Goal: Task Accomplishment & Management: Manage account settings

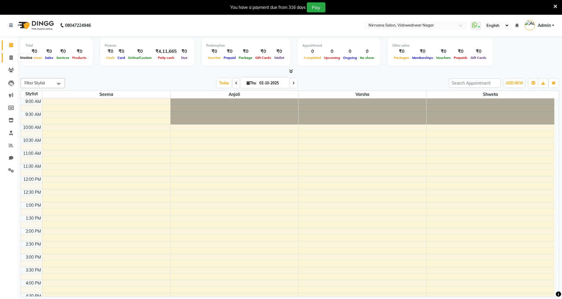
click at [11, 57] on icon at bounding box center [10, 57] width 3 height 4
select select "service"
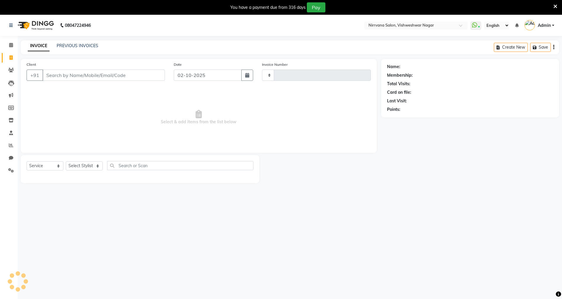
type input "1068"
select select "7167"
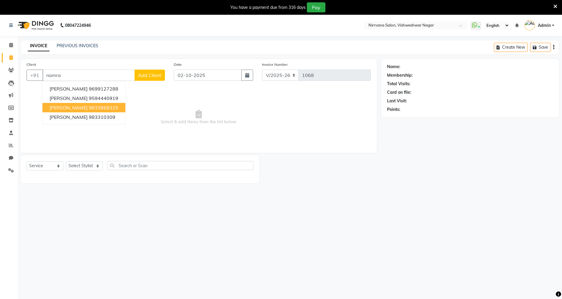
click at [99, 107] on ngb-highlight "9833868325" at bounding box center [103, 108] width 29 height 6
type input "9833868325"
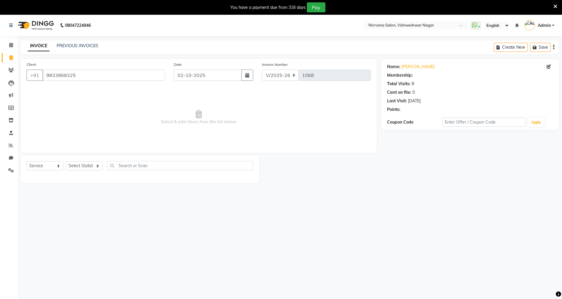
select select "1: Object"
click at [98, 166] on select "Select Stylist [PERSON_NAME] [PERSON_NAME]" at bounding box center [84, 165] width 37 height 9
select select "88264"
click at [66, 161] on select "Select Stylist [PERSON_NAME] [PERSON_NAME]" at bounding box center [84, 165] width 37 height 9
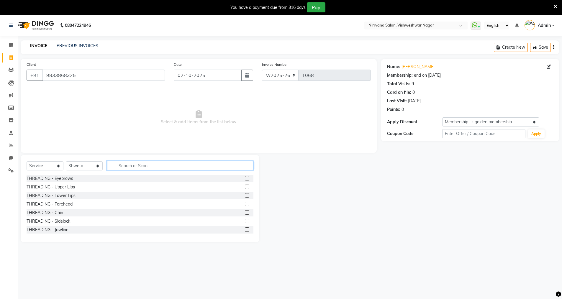
click at [115, 167] on input "text" at bounding box center [180, 165] width 146 height 9
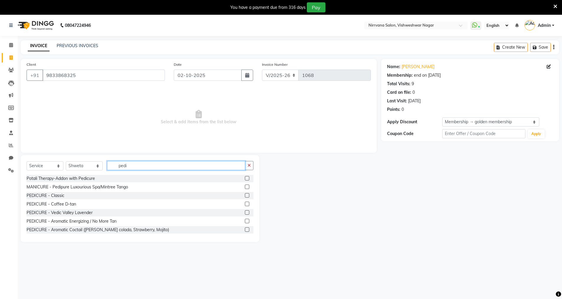
type input "pedi"
click at [245, 203] on label at bounding box center [247, 204] width 4 height 4
click at [245, 203] on input "checkbox" at bounding box center [247, 204] width 4 height 4
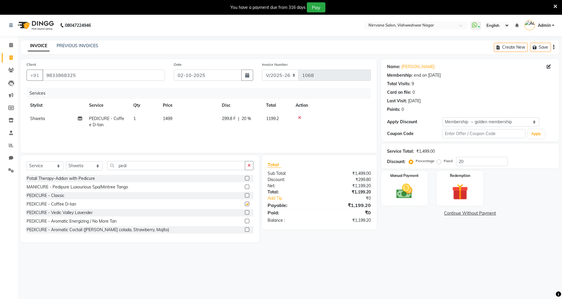
checkbox input "false"
click at [130, 166] on input "pedi" at bounding box center [176, 165] width 138 height 9
type input "p"
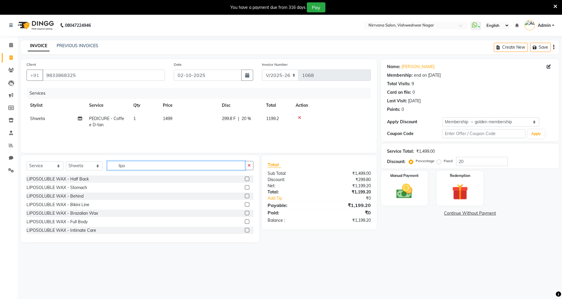
scroll to position [69, 0]
type input "lipo"
click at [245, 212] on label at bounding box center [247, 211] width 4 height 4
click at [245, 212] on input "checkbox" at bounding box center [247, 212] width 4 height 4
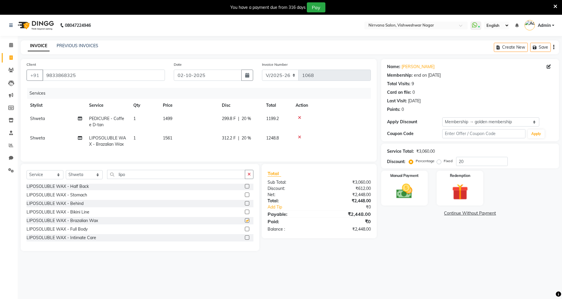
checkbox input "false"
click at [97, 179] on select "Select Stylist [PERSON_NAME] [PERSON_NAME]" at bounding box center [84, 174] width 37 height 9
select select "66294"
click at [66, 175] on select "Select Stylist [PERSON_NAME] [PERSON_NAME]" at bounding box center [84, 174] width 37 height 9
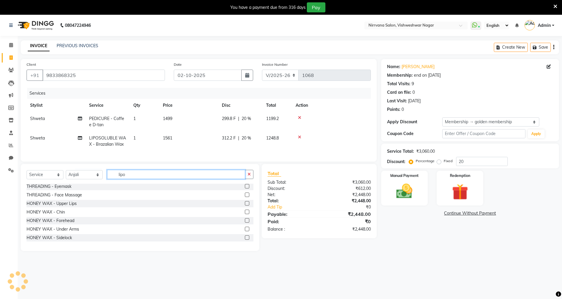
click at [135, 178] on input "lipo" at bounding box center [176, 174] width 138 height 9
type input "l"
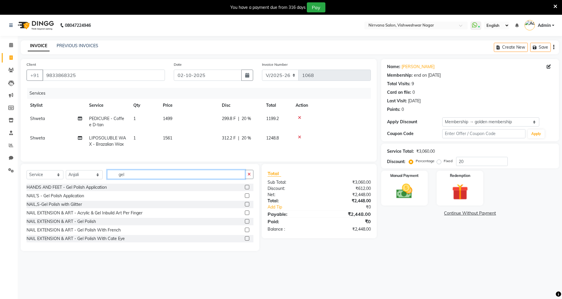
type input "gel"
click at [245, 198] on label at bounding box center [247, 195] width 4 height 4
click at [245, 198] on input "checkbox" at bounding box center [247, 196] width 4 height 4
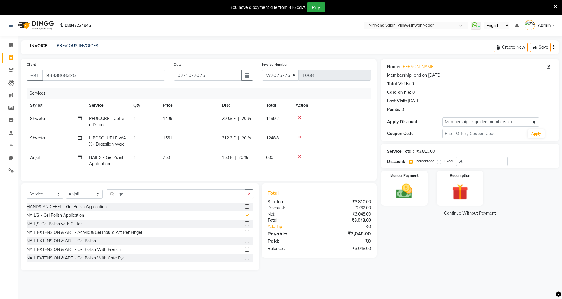
checkbox input "false"
click at [99, 197] on select "Select Stylist [PERSON_NAME] [PERSON_NAME]" at bounding box center [84, 194] width 37 height 9
select select "88264"
click at [66, 194] on select "Select Stylist [PERSON_NAME] [PERSON_NAME]" at bounding box center [84, 194] width 37 height 9
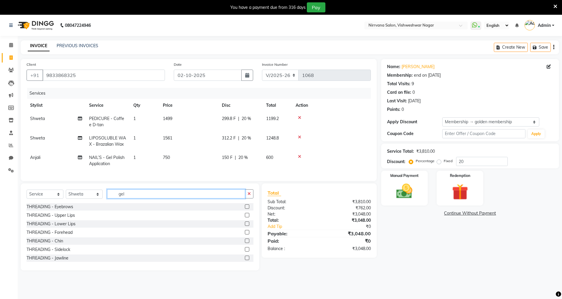
click at [129, 198] on input "gel" at bounding box center [176, 193] width 138 height 9
type input "g"
click at [245, 209] on label at bounding box center [247, 206] width 4 height 4
click at [245, 209] on input "checkbox" at bounding box center [247, 207] width 4 height 4
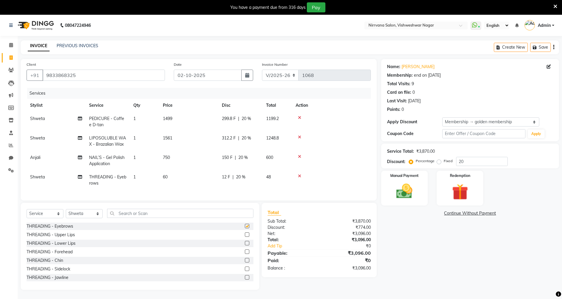
checkbox input "false"
click at [245, 237] on label at bounding box center [247, 234] width 4 height 4
click at [245, 237] on input "checkbox" at bounding box center [247, 235] width 4 height 4
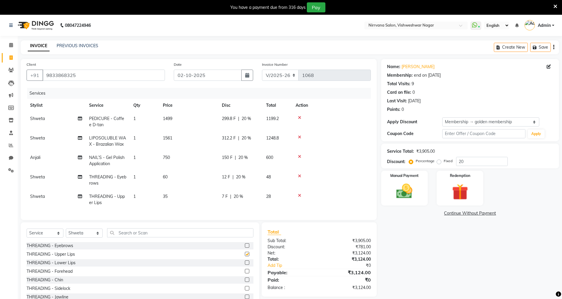
checkbox input "false"
click at [241, 176] on span "20 %" at bounding box center [240, 177] width 9 height 6
select select "88264"
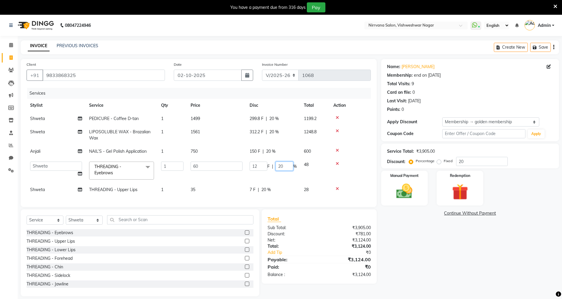
click at [285, 165] on input "20" at bounding box center [284, 166] width 18 height 9
type input "2"
type input "0"
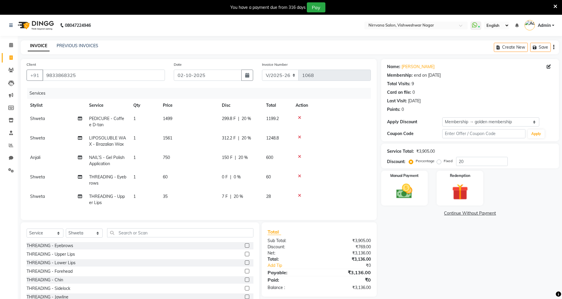
click at [4, 263] on div "Calendar Invoice Clients Leads Marketing Members Inventory Staff Reports Chat S…" at bounding box center [40, 171] width 80 height 278
drag, startPoint x: 243, startPoint y: 200, endPoint x: 239, endPoint y: 197, distance: 5.1
click at [242, 199] on div "7 F | 20 %" at bounding box center [240, 196] width 37 height 6
select select "88264"
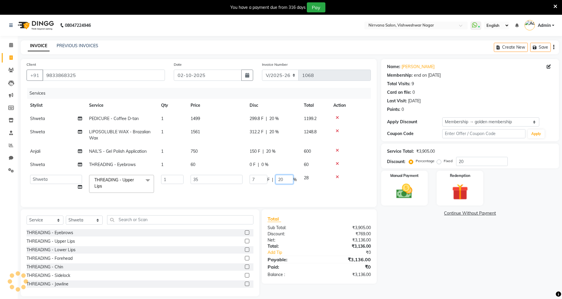
click at [284, 180] on input "20" at bounding box center [284, 179] width 18 height 9
type input "2"
type input "0"
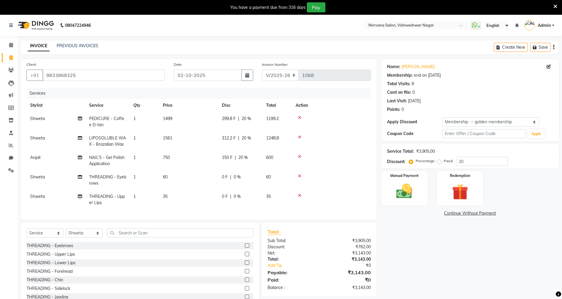
click at [417, 266] on div "Name: [PERSON_NAME] Membership: end on [DATE] Total Visits: 9 Card on file: 0 L…" at bounding box center [472, 184] width 182 height 250
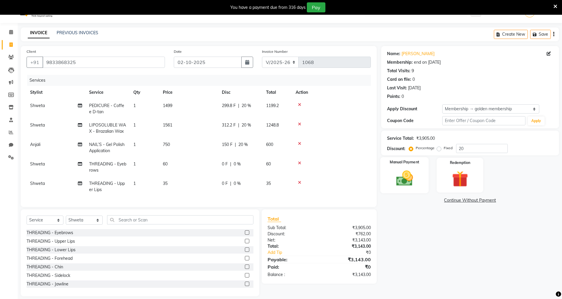
scroll to position [24, 0]
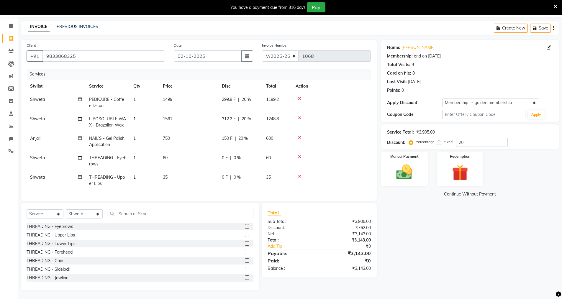
click at [298, 155] on icon at bounding box center [299, 157] width 3 height 4
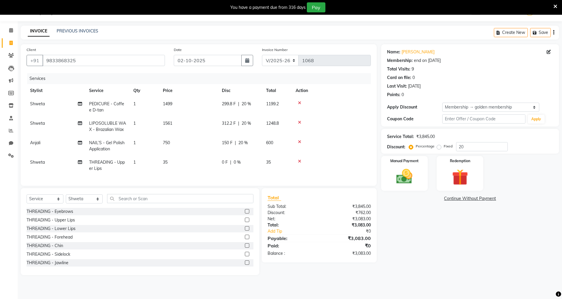
click at [299, 162] on icon at bounding box center [299, 161] width 3 height 4
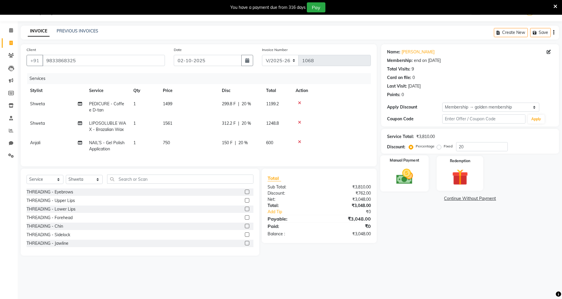
click at [402, 179] on img at bounding box center [404, 176] width 27 height 19
click at [429, 200] on span "GPay" at bounding box center [430, 199] width 12 height 7
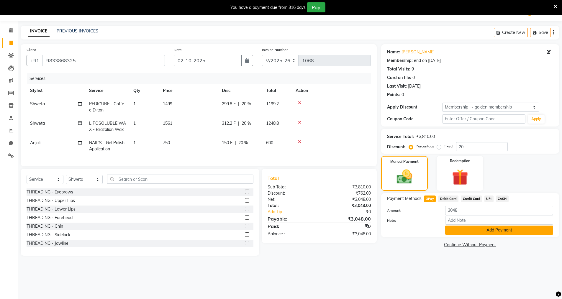
click at [468, 231] on button "Add Payment" at bounding box center [499, 230] width 108 height 9
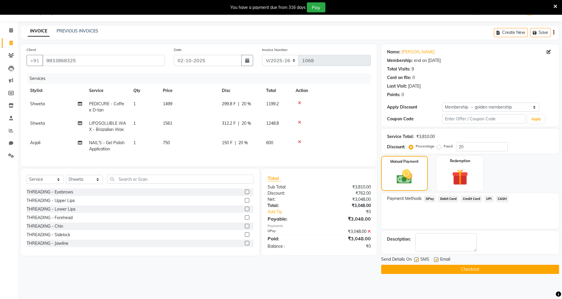
click at [415, 260] on label at bounding box center [416, 259] width 4 height 4
click at [415, 260] on input "checkbox" at bounding box center [416, 260] width 4 height 4
checkbox input "false"
click at [435, 260] on label at bounding box center [436, 259] width 4 height 4
click at [435, 260] on input "checkbox" at bounding box center [436, 260] width 4 height 4
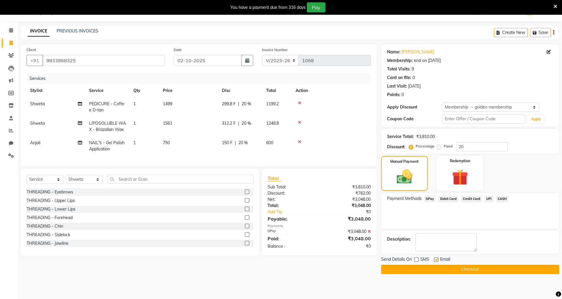
checkbox input "false"
drag, startPoint x: 460, startPoint y: 270, endPoint x: 457, endPoint y: 272, distance: 3.3
click at [459, 271] on button "Checkout" at bounding box center [470, 269] width 178 height 9
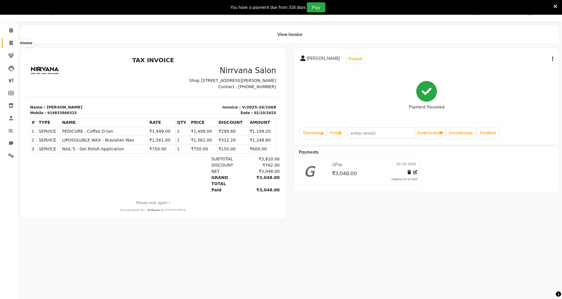
click at [10, 42] on icon at bounding box center [10, 43] width 3 height 4
select select "7167"
select select "service"
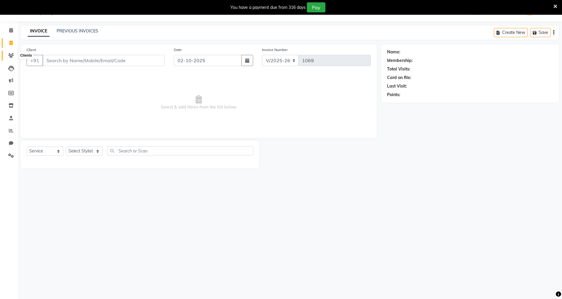
click at [11, 57] on icon at bounding box center [11, 55] width 6 height 4
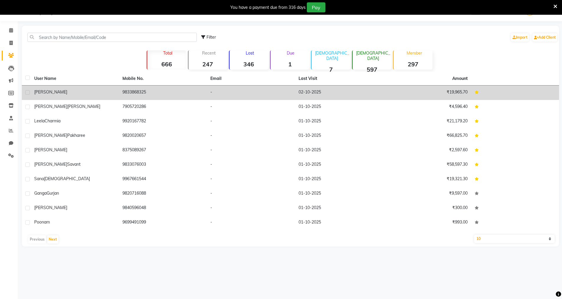
click at [78, 92] on div "[PERSON_NAME]" at bounding box center [74, 92] width 81 height 6
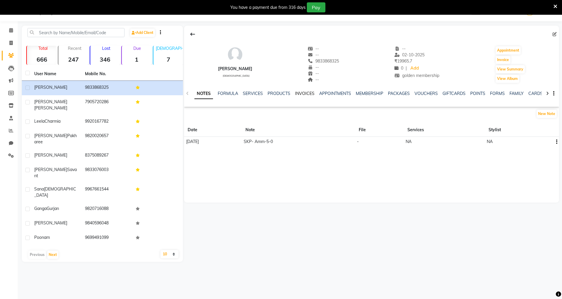
click at [301, 93] on link "INVOICES" at bounding box center [304, 93] width 19 height 5
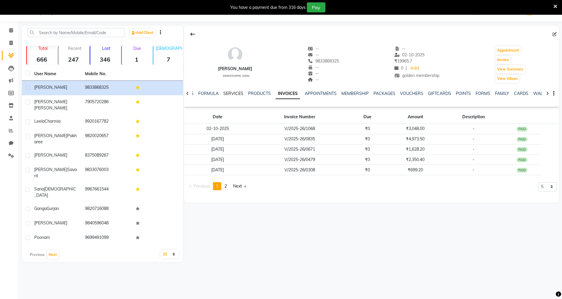
click at [234, 94] on link "SERVICES" at bounding box center [233, 93] width 20 height 5
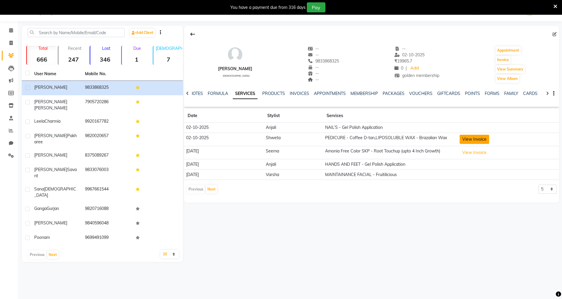
click at [471, 140] on button "View Invoice" at bounding box center [473, 139] width 29 height 9
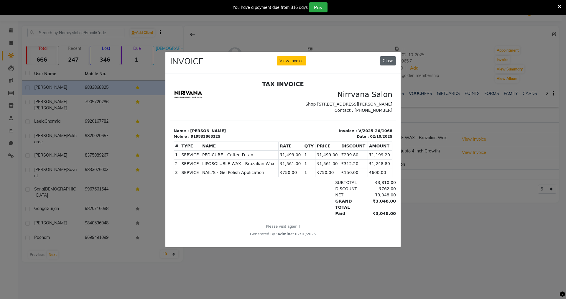
click at [387, 59] on button "Close" at bounding box center [388, 60] width 16 height 9
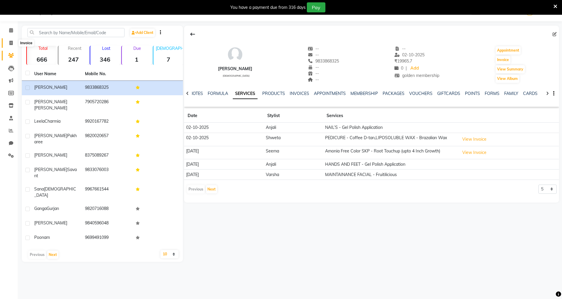
click at [12, 43] on icon at bounding box center [10, 43] width 3 height 4
select select "service"
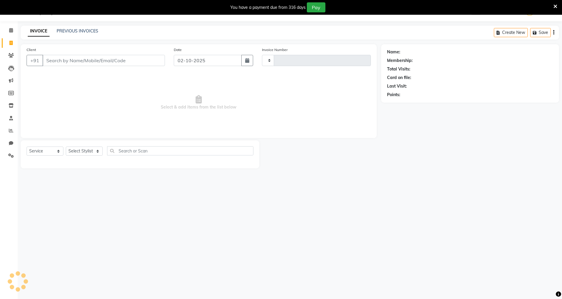
type input "1069"
select select "7167"
type input "Ponneo"
click at [160, 60] on span "Add Client" at bounding box center [149, 61] width 23 height 6
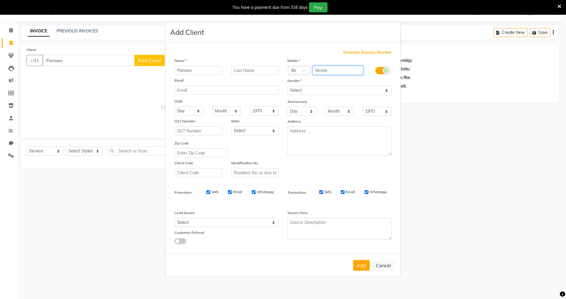
click at [317, 69] on input "text" at bounding box center [338, 70] width 51 height 9
type input "8281808312"
click at [387, 90] on select "Select [DEMOGRAPHIC_DATA] [DEMOGRAPHIC_DATA] Other Prefer Not To Say" at bounding box center [340, 90] width 104 height 9
select select "[DEMOGRAPHIC_DATA]"
click at [288, 86] on select "Select [DEMOGRAPHIC_DATA] [DEMOGRAPHIC_DATA] Other Prefer Not To Say" at bounding box center [340, 90] width 104 height 9
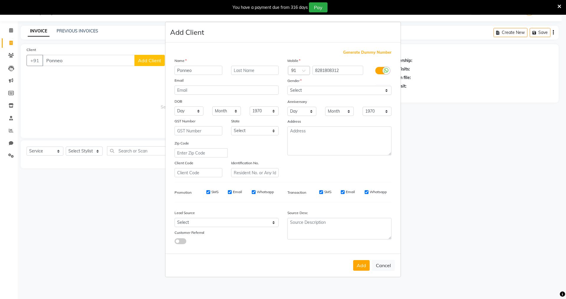
click at [360, 267] on button "Add" at bounding box center [361, 265] width 17 height 11
type input "8281808312"
select select
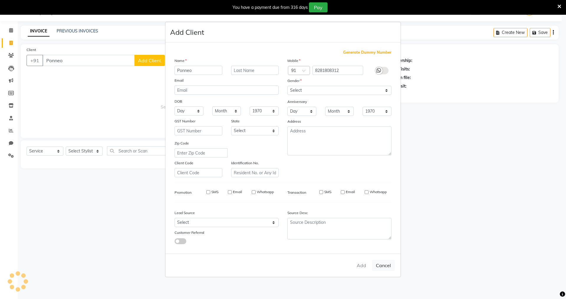
select select
checkbox input "false"
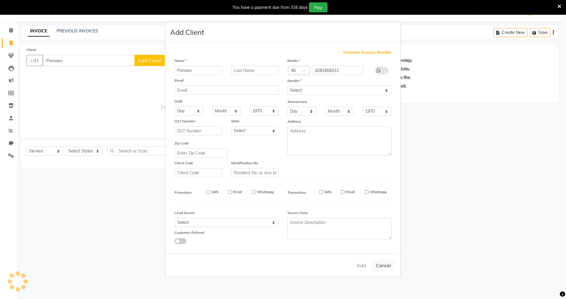
checkbox input "false"
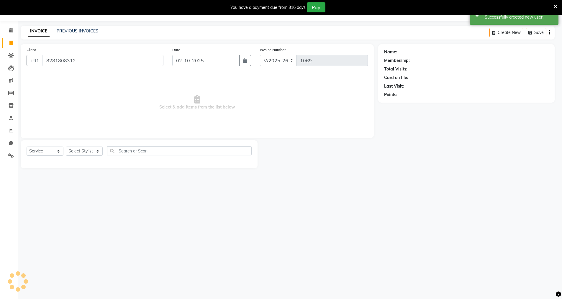
select select "1: Object"
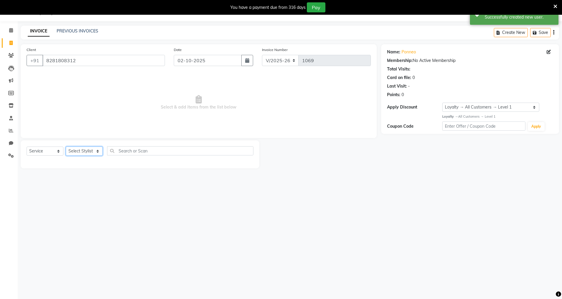
click at [98, 151] on select "Select Stylist [PERSON_NAME] [PERSON_NAME]" at bounding box center [84, 151] width 37 height 9
select select "88264"
click at [66, 147] on select "Select Stylist [PERSON_NAME] [PERSON_NAME]" at bounding box center [84, 151] width 37 height 9
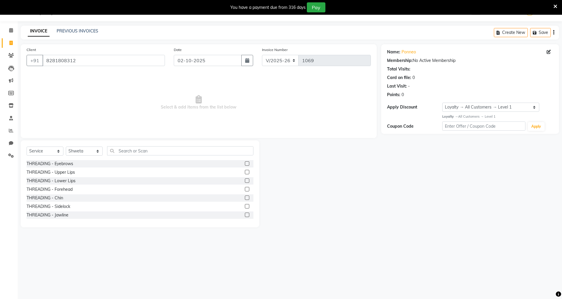
click at [245, 162] on label at bounding box center [247, 163] width 4 height 4
click at [245, 162] on input "checkbox" at bounding box center [247, 164] width 4 height 4
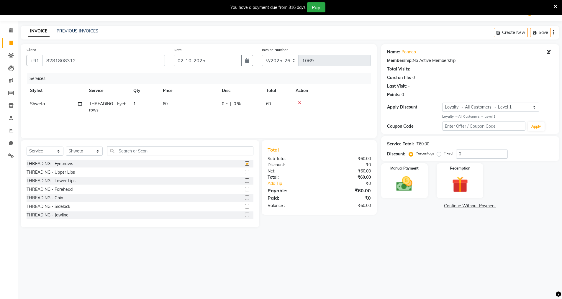
checkbox input "false"
click at [245, 171] on label at bounding box center [247, 172] width 4 height 4
click at [245, 171] on input "checkbox" at bounding box center [247, 172] width 4 height 4
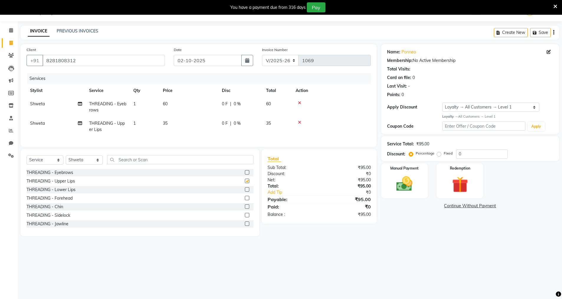
checkbox input "false"
click at [406, 183] on img at bounding box center [404, 183] width 27 height 19
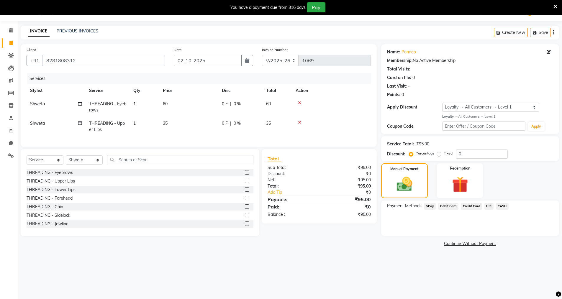
click at [431, 207] on span "GPay" at bounding box center [430, 206] width 12 height 7
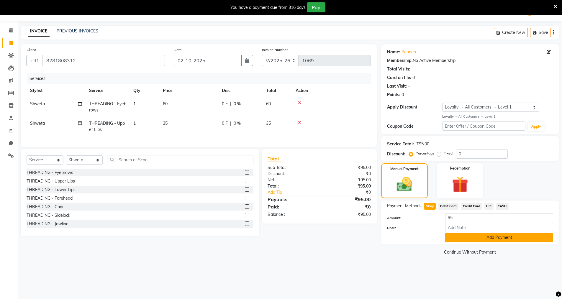
click at [459, 234] on button "Add Payment" at bounding box center [499, 237] width 108 height 9
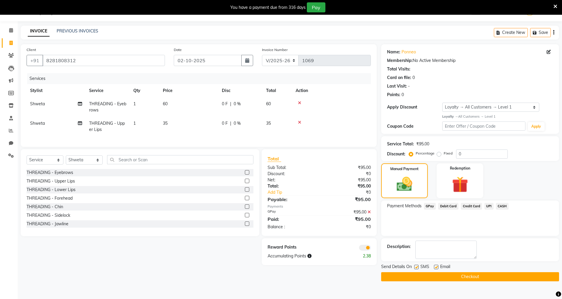
click at [416, 267] on label at bounding box center [416, 267] width 4 height 4
click at [416, 267] on input "checkbox" at bounding box center [416, 267] width 4 height 4
checkbox input "false"
drag, startPoint x: 434, startPoint y: 267, endPoint x: 435, endPoint y: 275, distance: 8.0
click at [434, 267] on label at bounding box center [436, 267] width 4 height 4
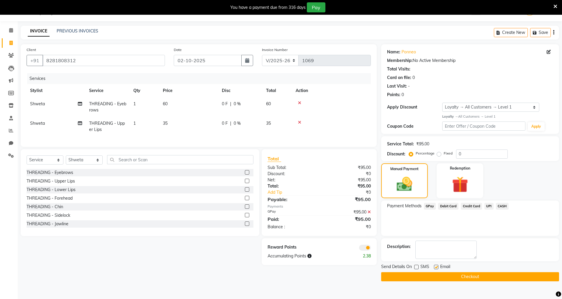
click at [434, 267] on input "checkbox" at bounding box center [436, 267] width 4 height 4
checkbox input "false"
click at [436, 278] on button "Checkout" at bounding box center [470, 276] width 178 height 9
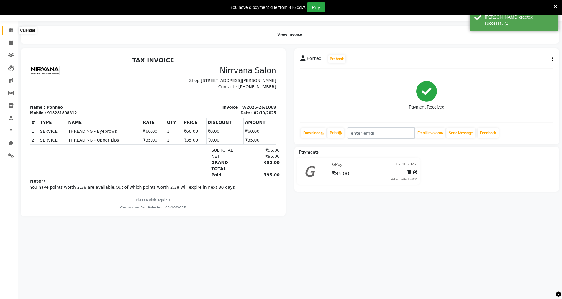
click at [12, 30] on icon at bounding box center [11, 30] width 4 height 4
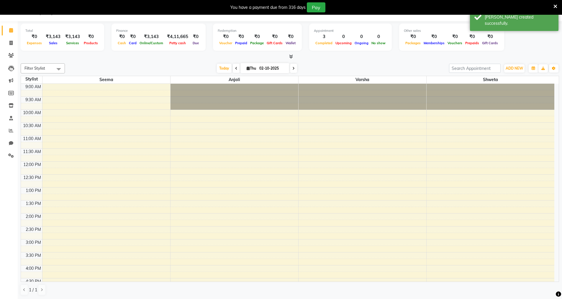
click at [290, 57] on icon at bounding box center [291, 56] width 4 height 4
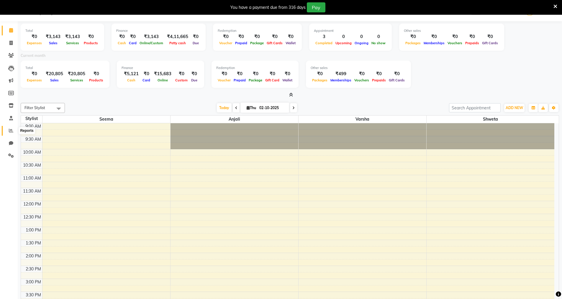
click at [13, 130] on icon at bounding box center [11, 130] width 4 height 4
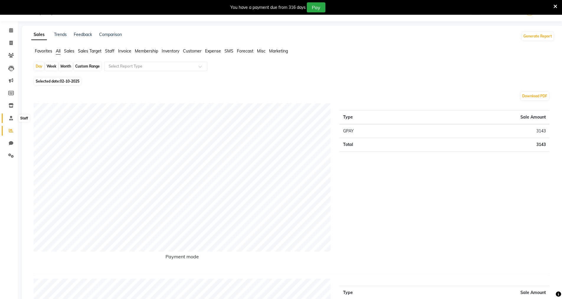
click at [12, 117] on icon at bounding box center [11, 118] width 4 height 4
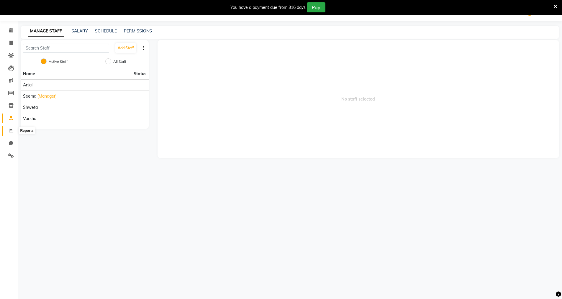
click at [9, 131] on icon at bounding box center [11, 130] width 4 height 4
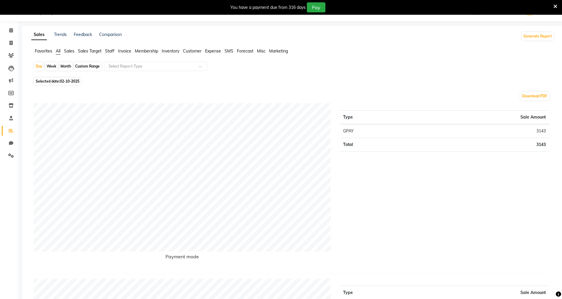
click at [108, 51] on span "Staff" at bounding box center [109, 50] width 9 height 5
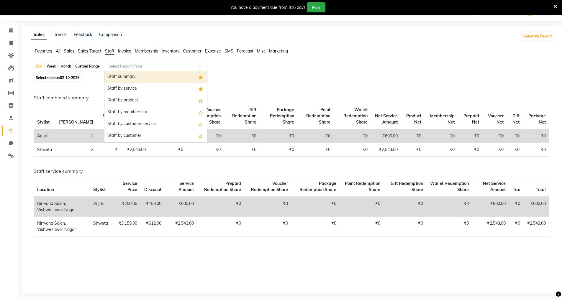
click at [201, 67] on span at bounding box center [201, 68] width 7 height 6
click at [185, 76] on div "Staff summary" at bounding box center [155, 77] width 103 height 12
select select "full_report"
select select "csv"
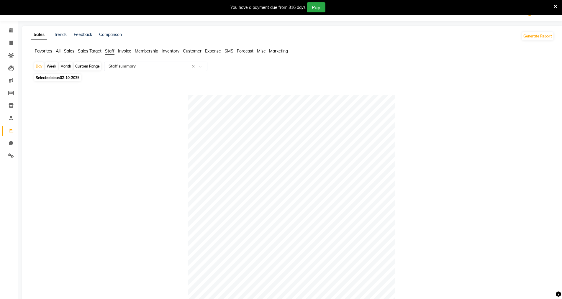
click at [66, 68] on div "Month" at bounding box center [66, 66] width 14 height 8
select select "10"
select select "2025"
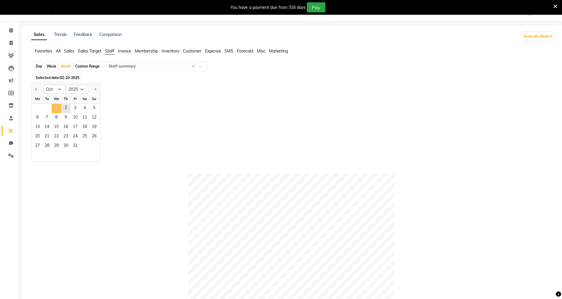
click at [54, 109] on span "1" at bounding box center [56, 108] width 9 height 9
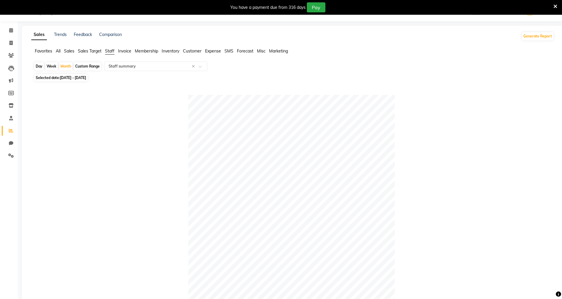
click at [554, 6] on icon at bounding box center [555, 6] width 4 height 5
